Goal: Use online tool/utility: Utilize a website feature to perform a specific function

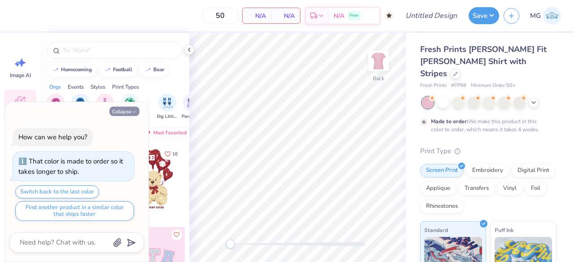
click at [120, 114] on button "Collapse" at bounding box center [124, 111] width 30 height 9
type textarea "x"
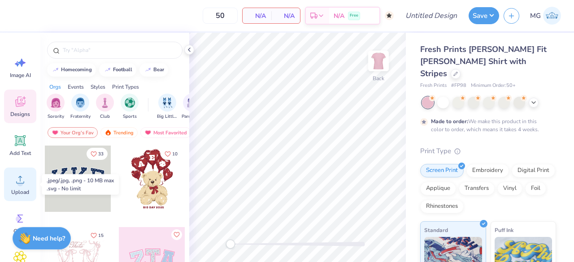
click at [21, 185] on circle at bounding box center [20, 183] width 6 height 6
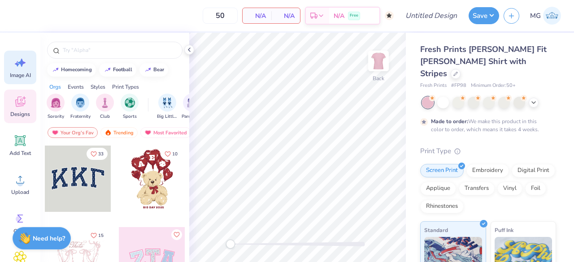
click at [22, 69] on icon at bounding box center [19, 62] width 13 height 13
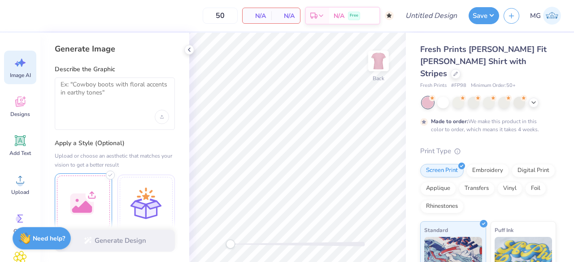
click at [82, 200] on div at bounding box center [83, 202] width 57 height 57
click at [88, 191] on div at bounding box center [83, 202] width 57 height 57
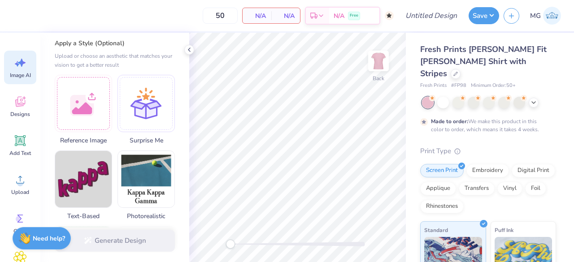
scroll to position [100, 0]
click at [88, 110] on div at bounding box center [83, 101] width 57 height 57
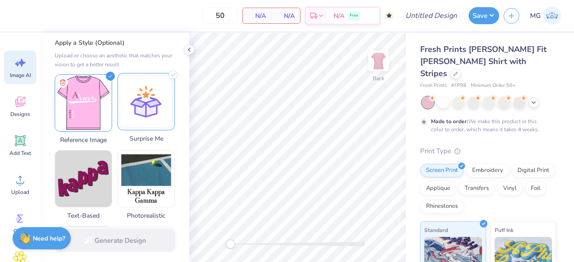
scroll to position [0, 0]
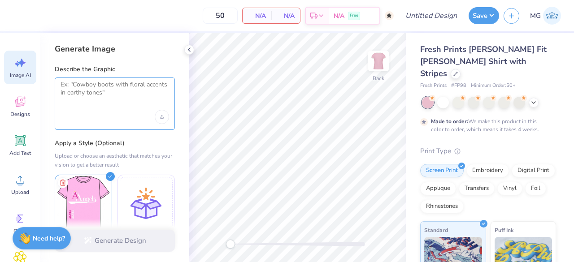
click at [99, 96] on textarea at bounding box center [115, 92] width 109 height 22
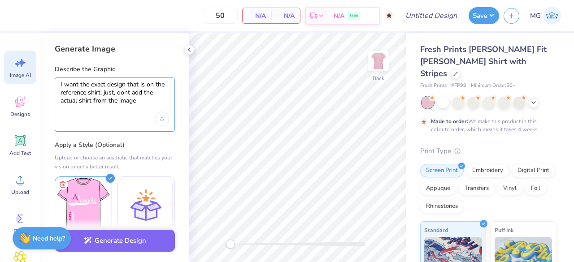
click at [122, 90] on textarea "I want the exact design that is on the reference shirt. just, dont add the actu…" at bounding box center [115, 93] width 109 height 24
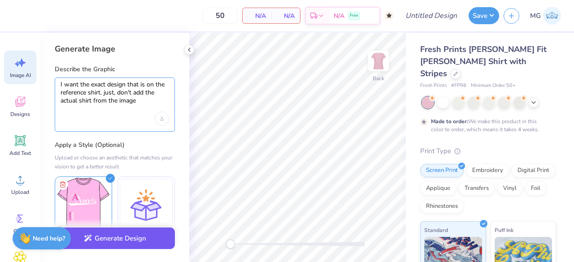
type textarea "I want the exact design that is on the reference shirt. just, don't add the act…"
click at [103, 238] on button "Generate Design" at bounding box center [115, 239] width 120 height 22
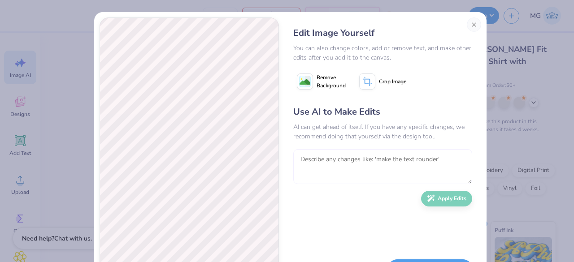
click at [330, 169] on textarea at bounding box center [382, 166] width 179 height 35
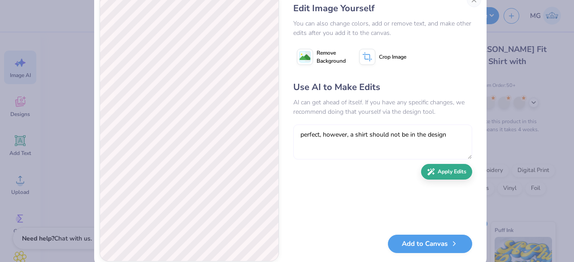
type textarea "perfect, however, a shirt should not be in the design"
click at [443, 167] on button "Apply Edits" at bounding box center [446, 172] width 51 height 16
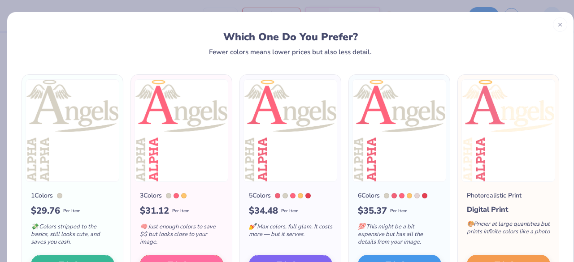
scroll to position [63, 0]
